Goal: Transaction & Acquisition: Purchase product/service

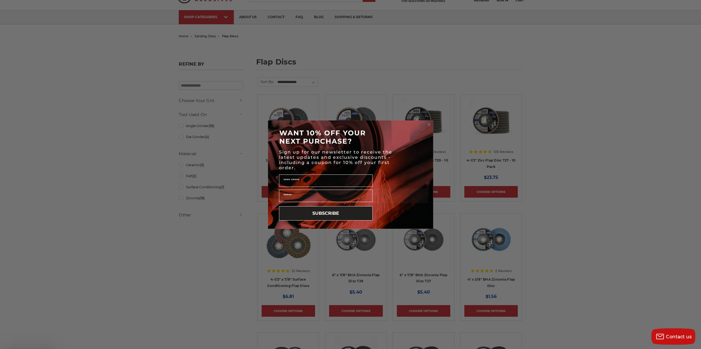
scroll to position [28, 0]
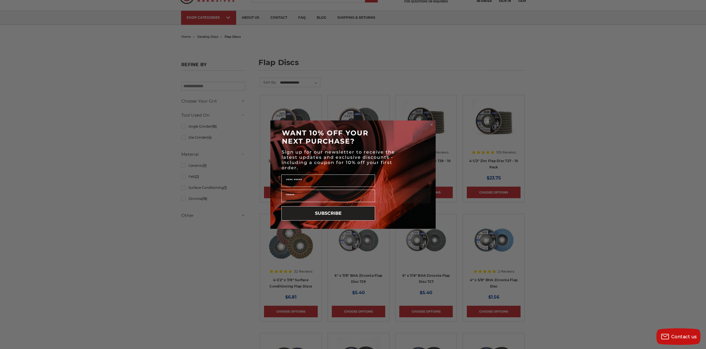
click at [432, 123] on circle "Close dialog" at bounding box center [431, 124] width 5 height 5
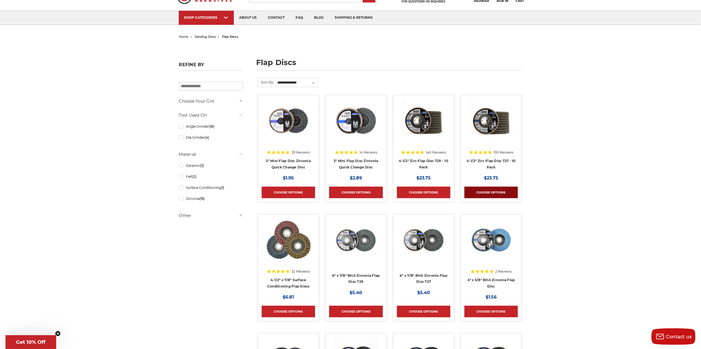
click at [483, 190] on link "Choose Options" at bounding box center [490, 192] width 53 height 12
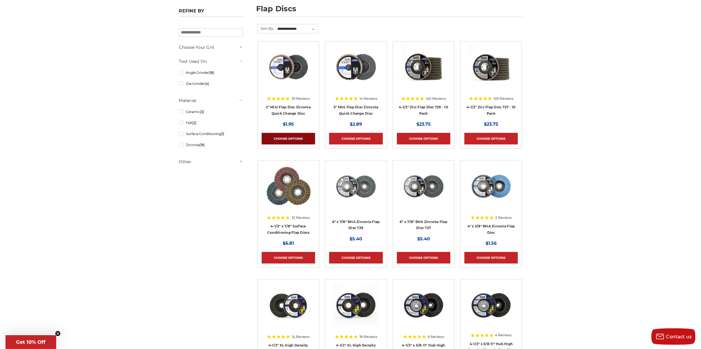
scroll to position [110, 0]
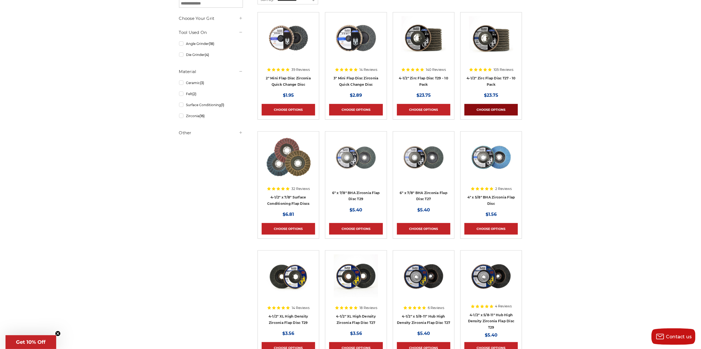
click at [486, 107] on link "Choose Options" at bounding box center [490, 110] width 53 height 12
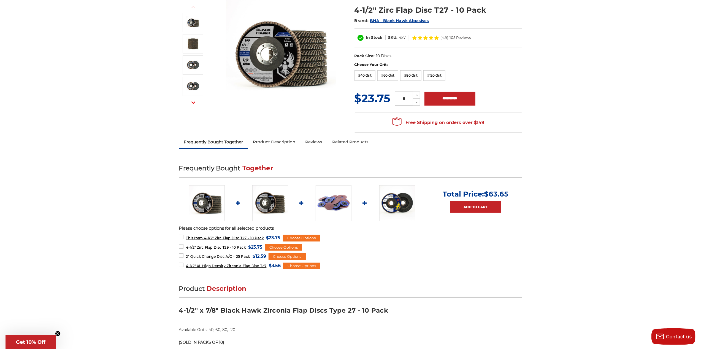
scroll to position [83, 0]
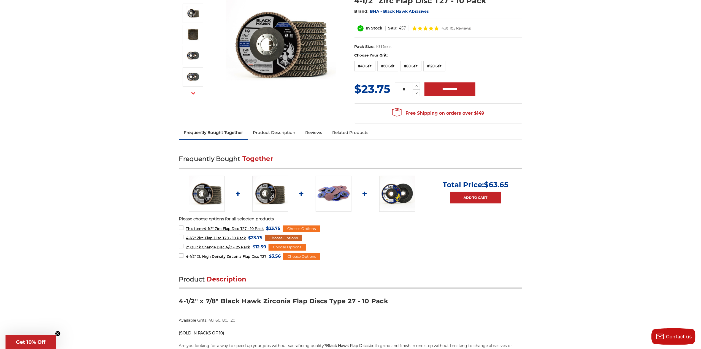
click at [290, 236] on div "Choose Options" at bounding box center [283, 238] width 37 height 7
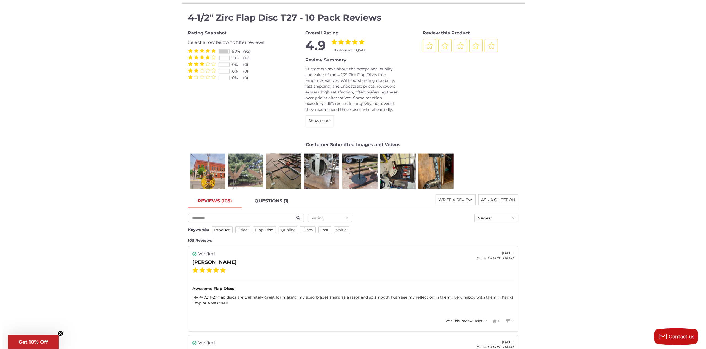
scroll to position [689, 0]
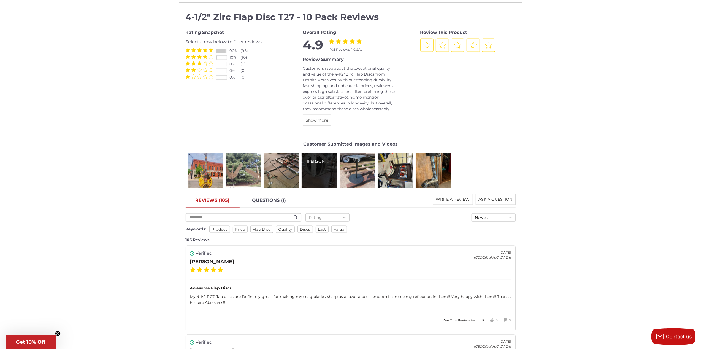
click at [312, 161] on div "[PERSON_NAME]" at bounding box center [319, 161] width 24 height 6
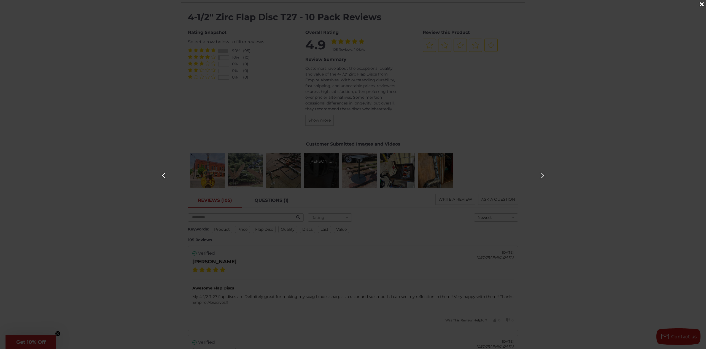
scroll to position [0, 2117]
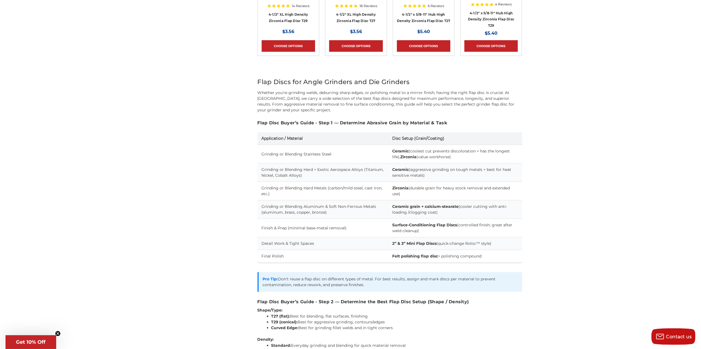
scroll to position [413, 0]
